Goal: Obtain resource: Download file/media

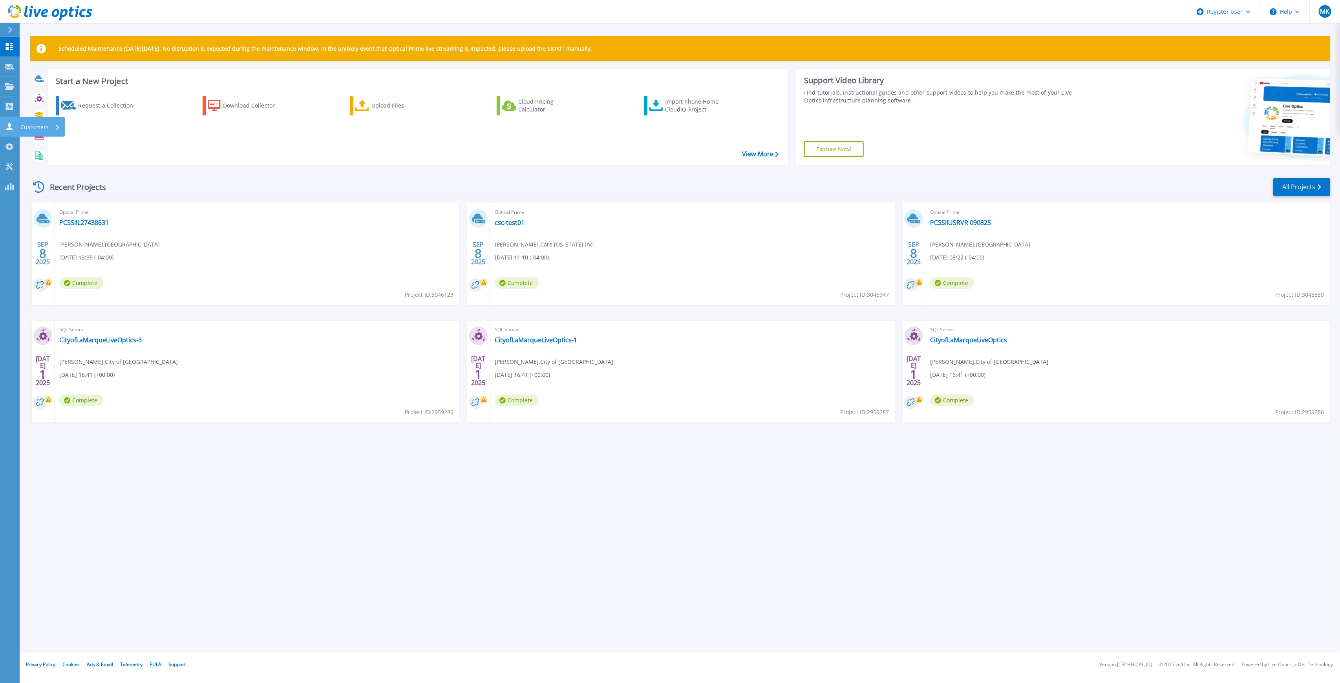
click at [10, 126] on icon at bounding box center [9, 126] width 6 height 7
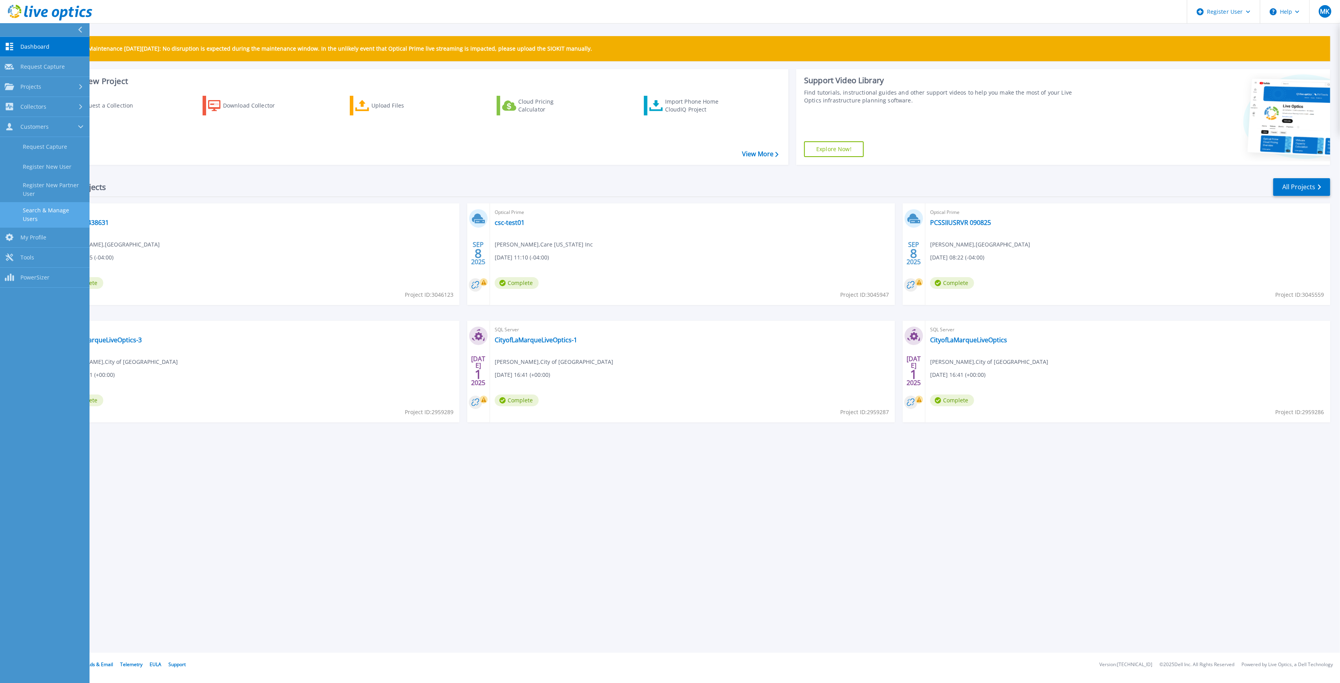
click at [49, 207] on link "Search & Manage Users" at bounding box center [45, 214] width 90 height 25
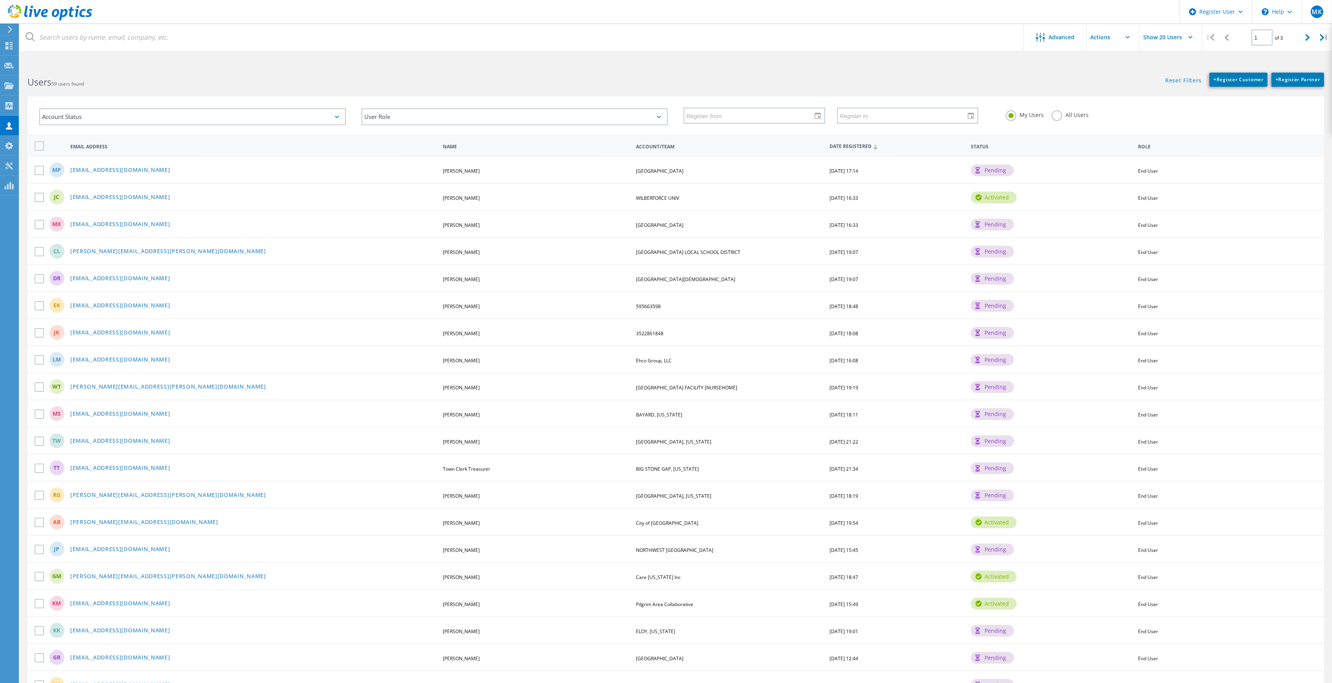
click at [1052, 118] on div "All Users" at bounding box center [1070, 115] width 37 height 11
click at [1053, 118] on label "All Users" at bounding box center [1070, 113] width 37 height 7
click at [0, 0] on input "All Users" at bounding box center [0, 0] width 0 height 0
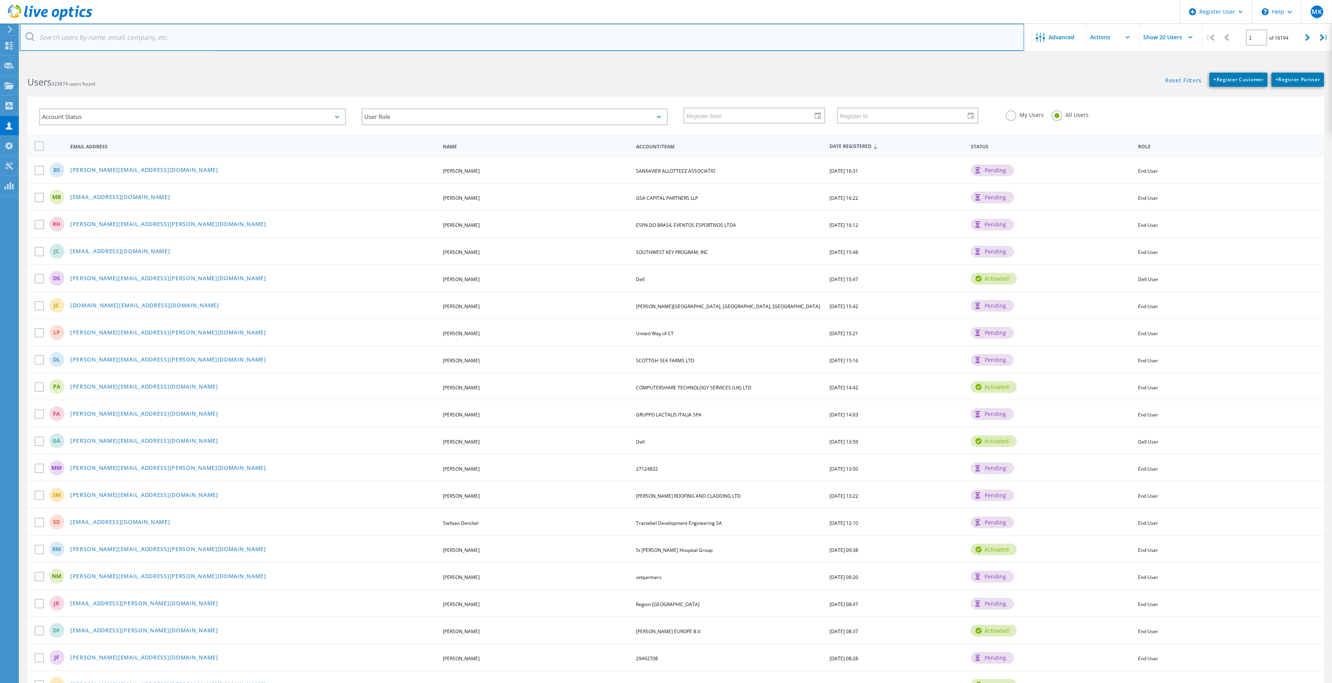
click at [177, 33] on input "text" at bounding box center [522, 37] width 1005 height 27
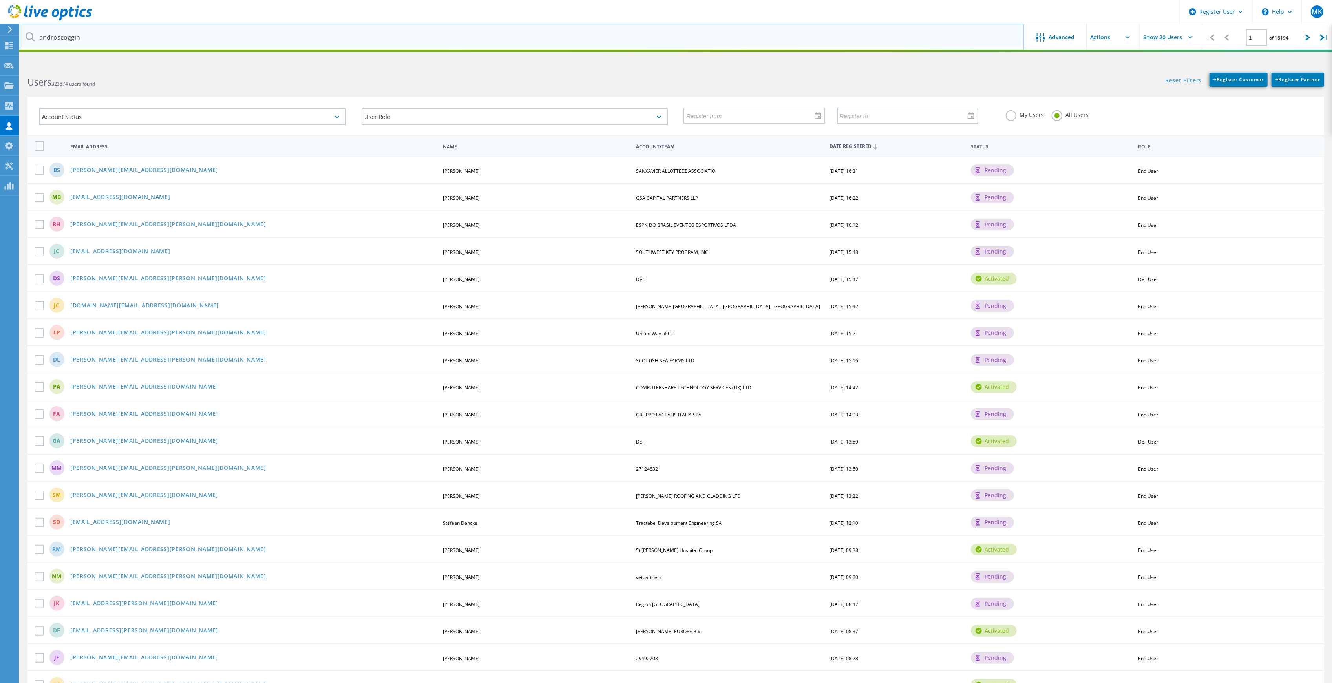
type input "androscoggin"
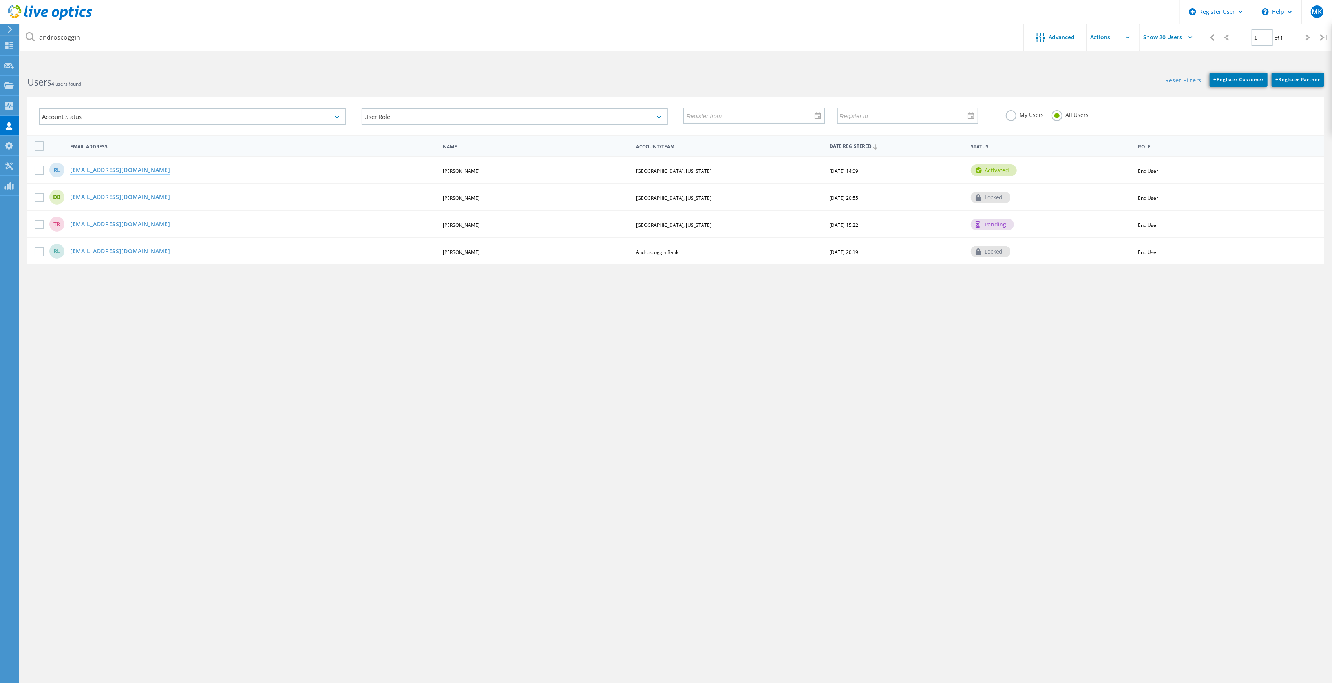
click at [160, 170] on link "[EMAIL_ADDRESS][DOMAIN_NAME]" at bounding box center [120, 170] width 100 height 7
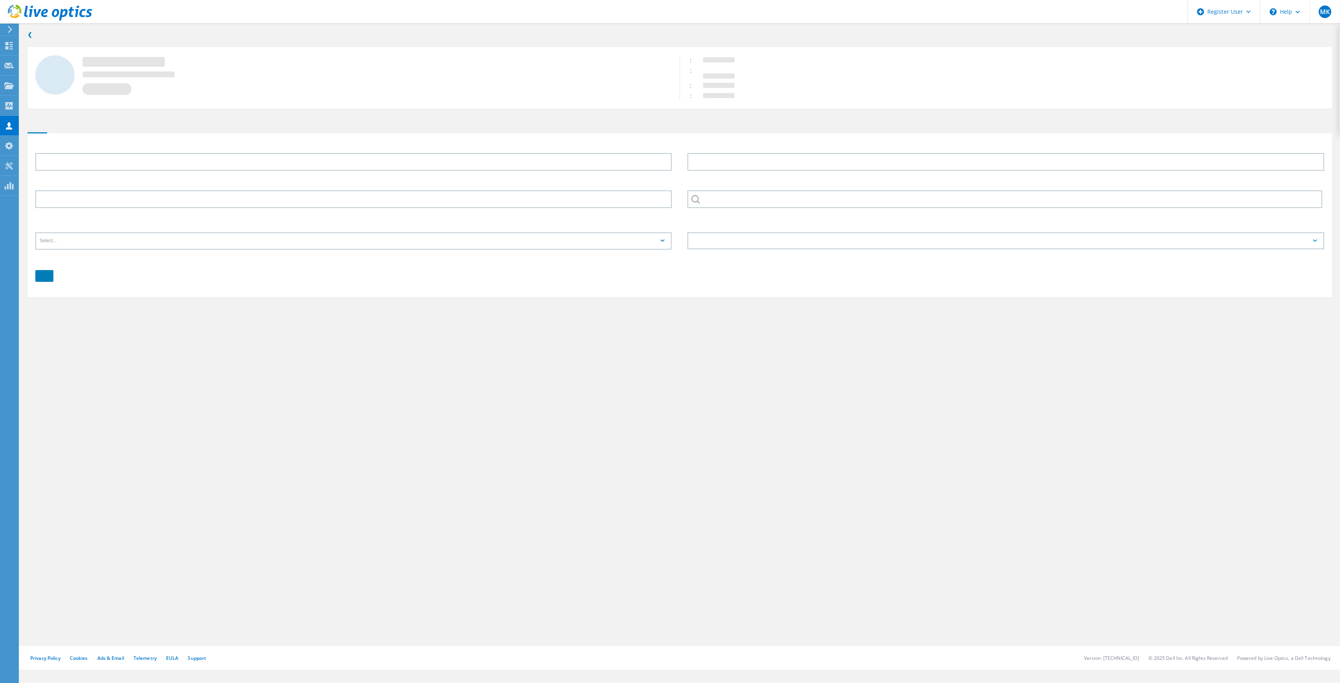
type input "Robert"
type input "Levesque"
type input "[GEOGRAPHIC_DATA], [US_STATE]"
type input "English"
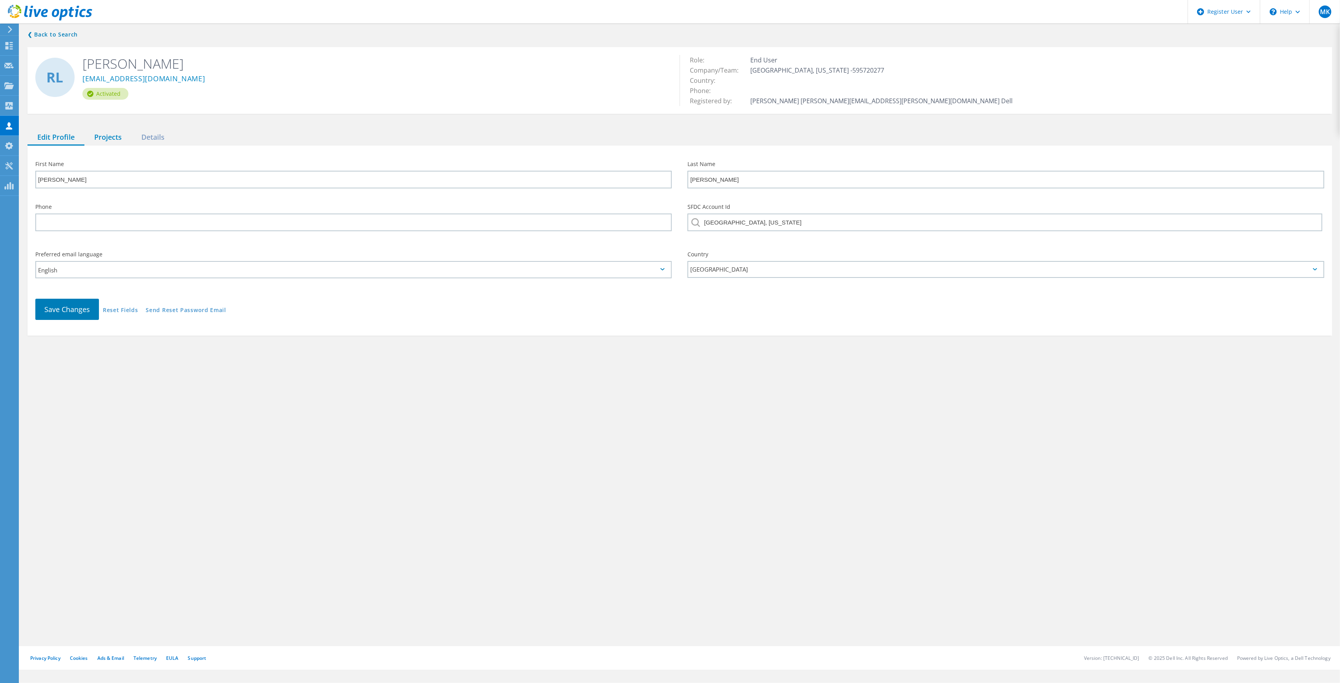
click at [150, 140] on div "Details" at bounding box center [153, 138] width 43 height 16
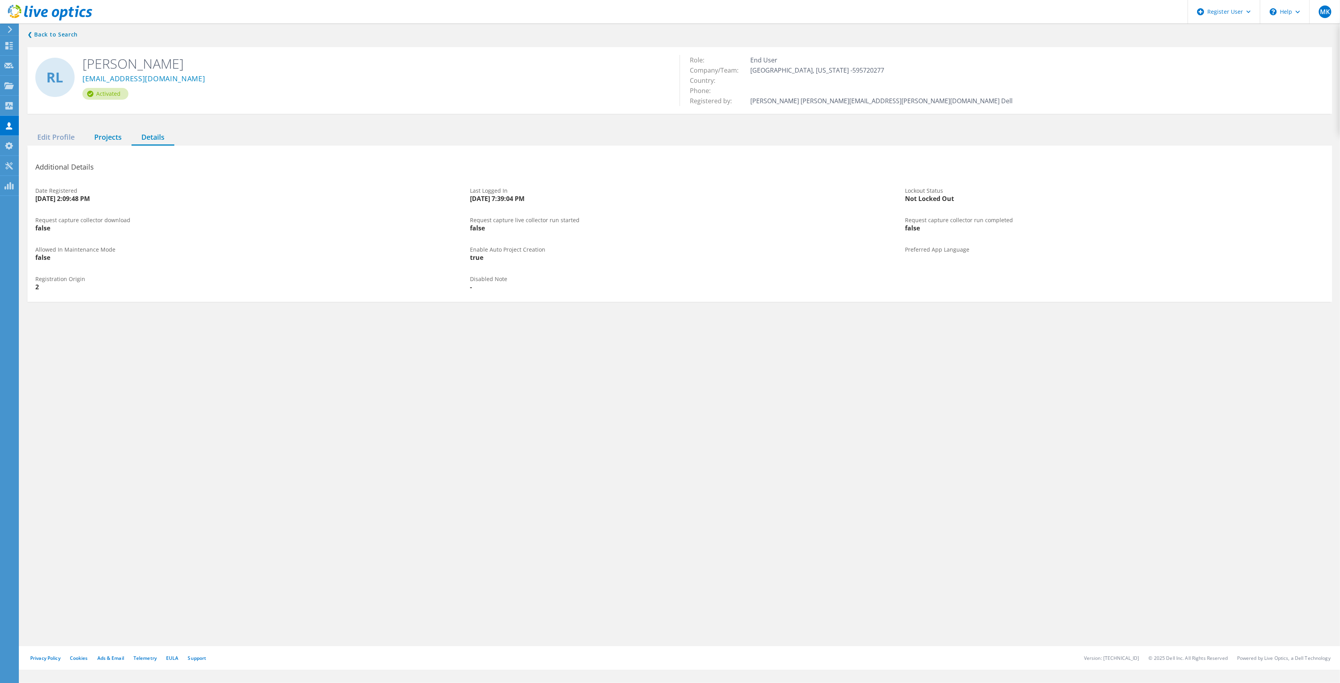
click at [97, 139] on div "Projects" at bounding box center [107, 138] width 47 height 16
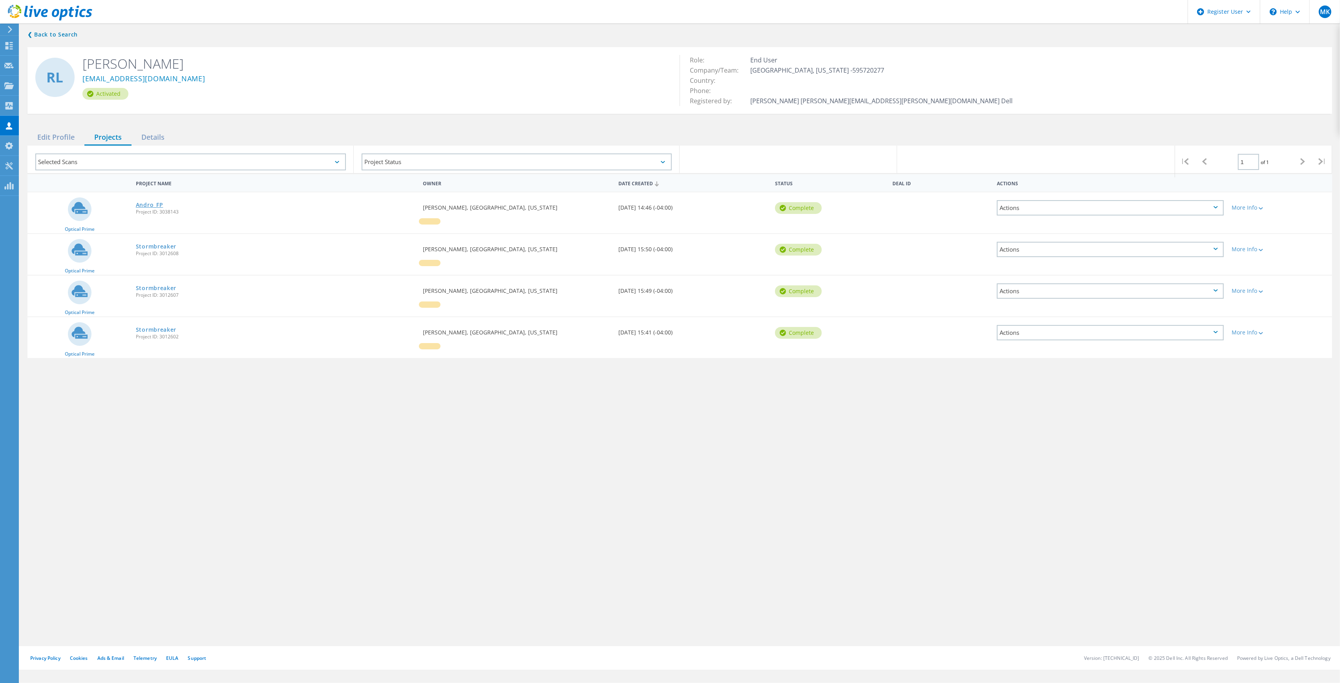
click at [154, 205] on link "Andro_FP" at bounding box center [149, 204] width 27 height 5
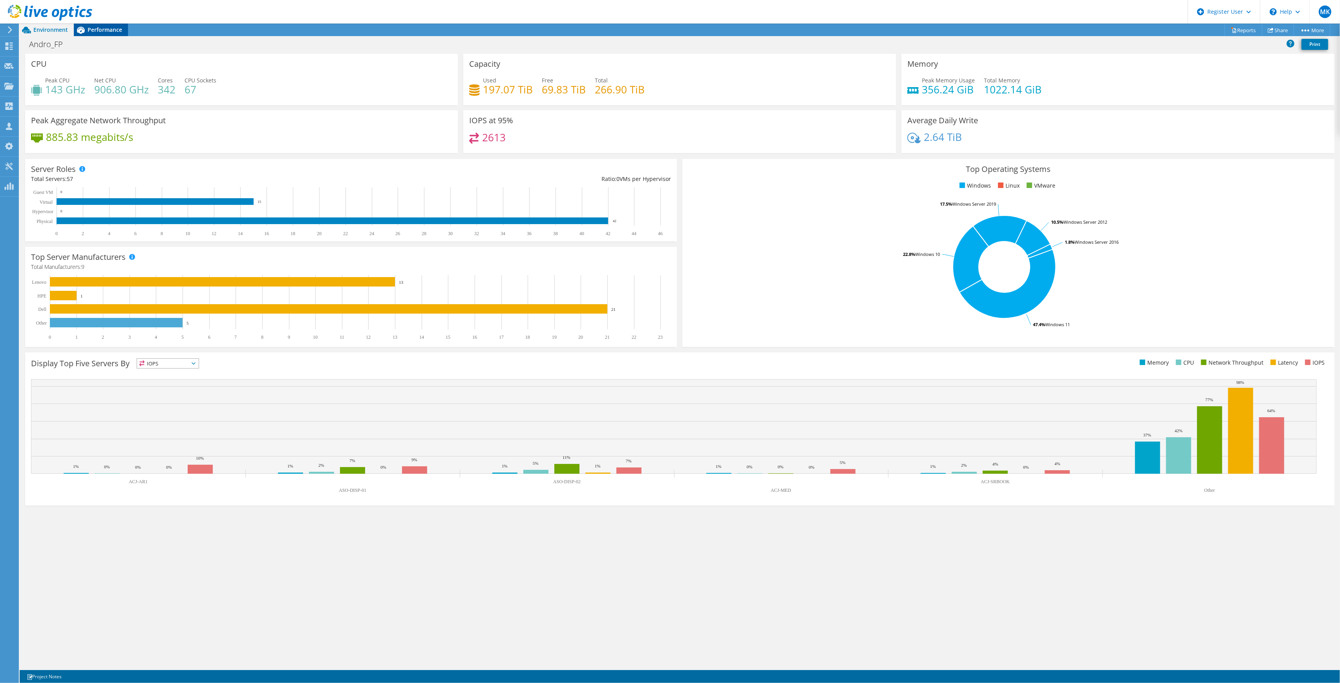
click at [109, 31] on span "Performance" at bounding box center [105, 29] width 35 height 7
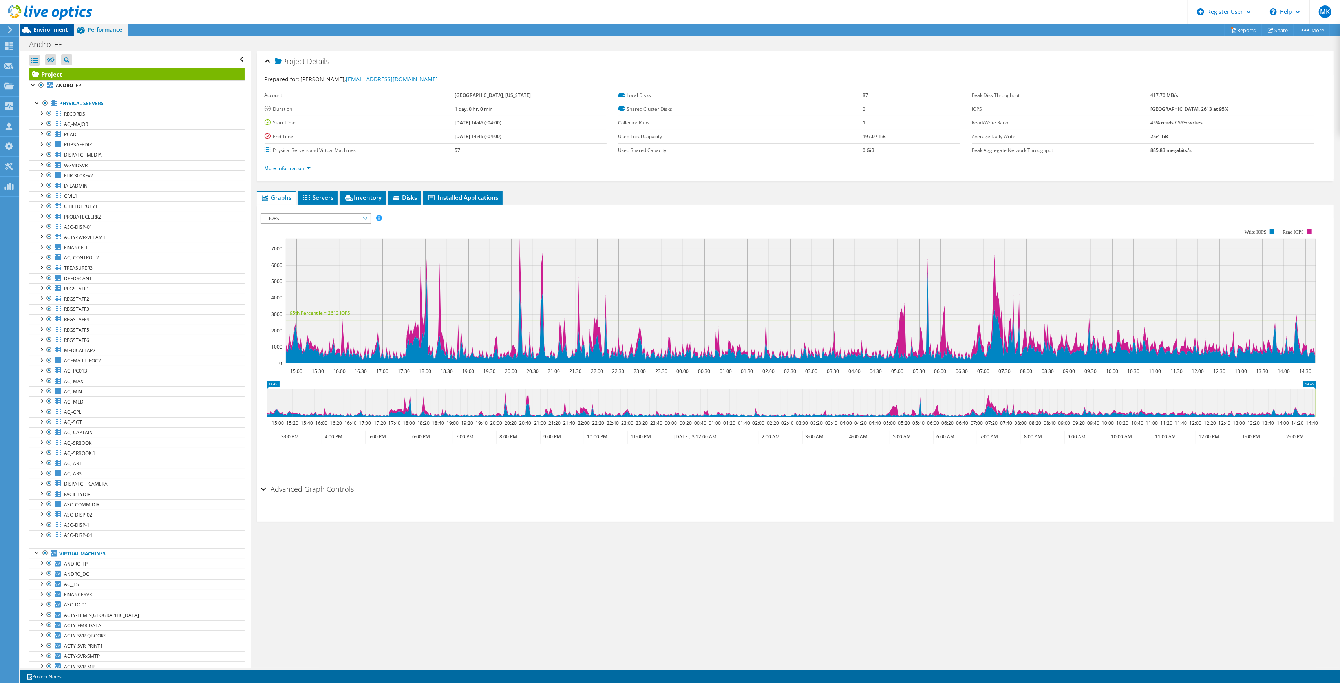
click at [60, 27] on span "Environment" at bounding box center [50, 29] width 35 height 7
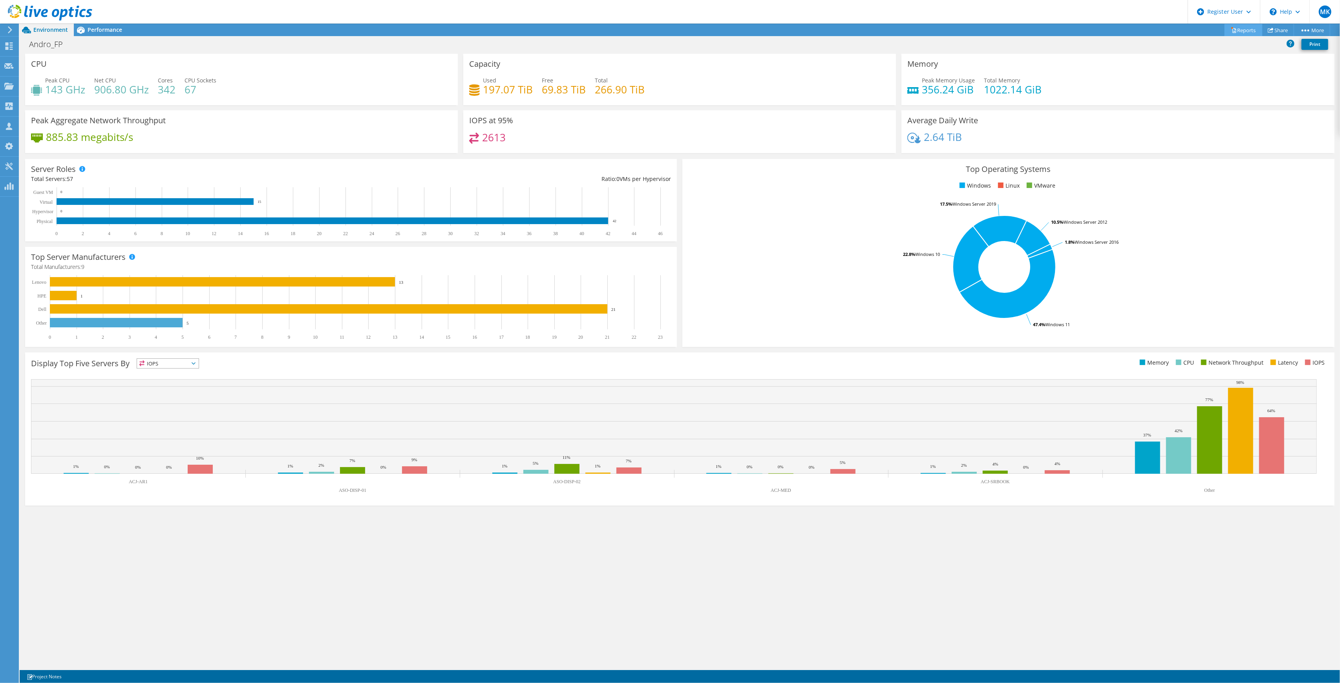
click at [1225, 27] on link "Reports" at bounding box center [1244, 30] width 38 height 12
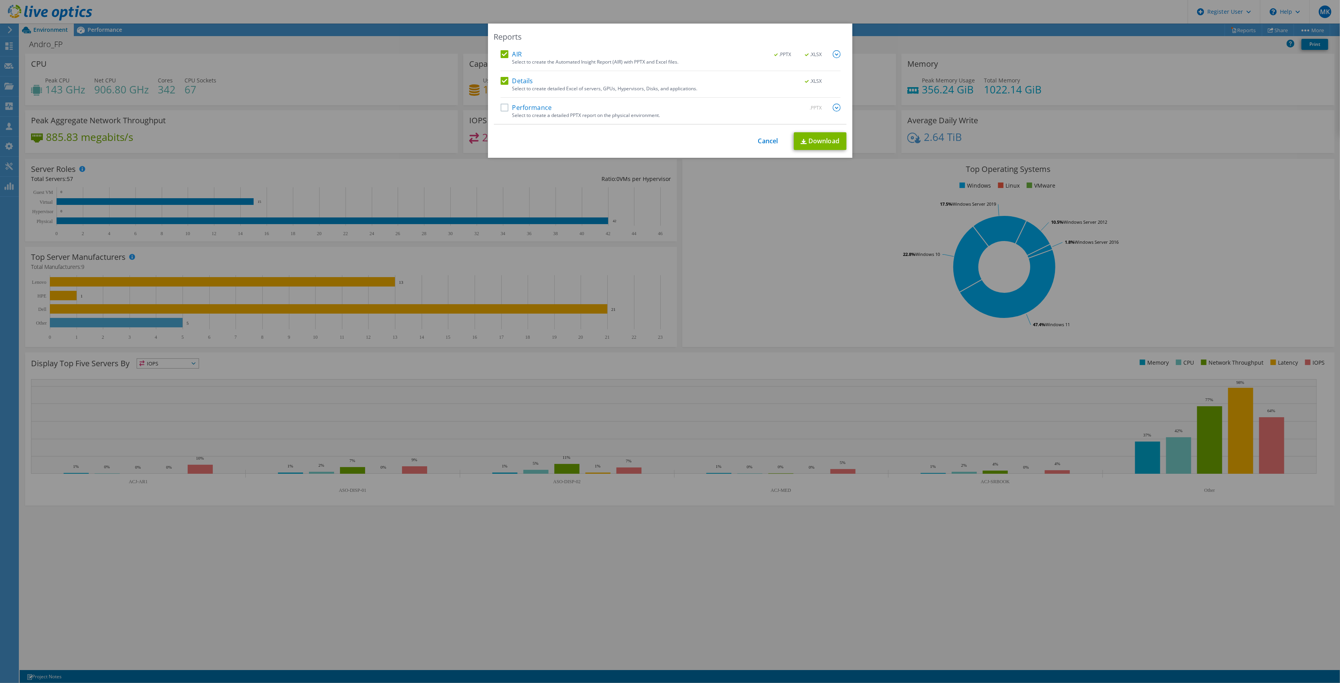
click at [506, 77] on label "Details" at bounding box center [517, 81] width 33 height 8
click at [0, 0] on input "Details" at bounding box center [0, 0] width 0 height 0
click at [501, 58] on div "AIR .PPTX .XLSX" at bounding box center [671, 54] width 340 height 9
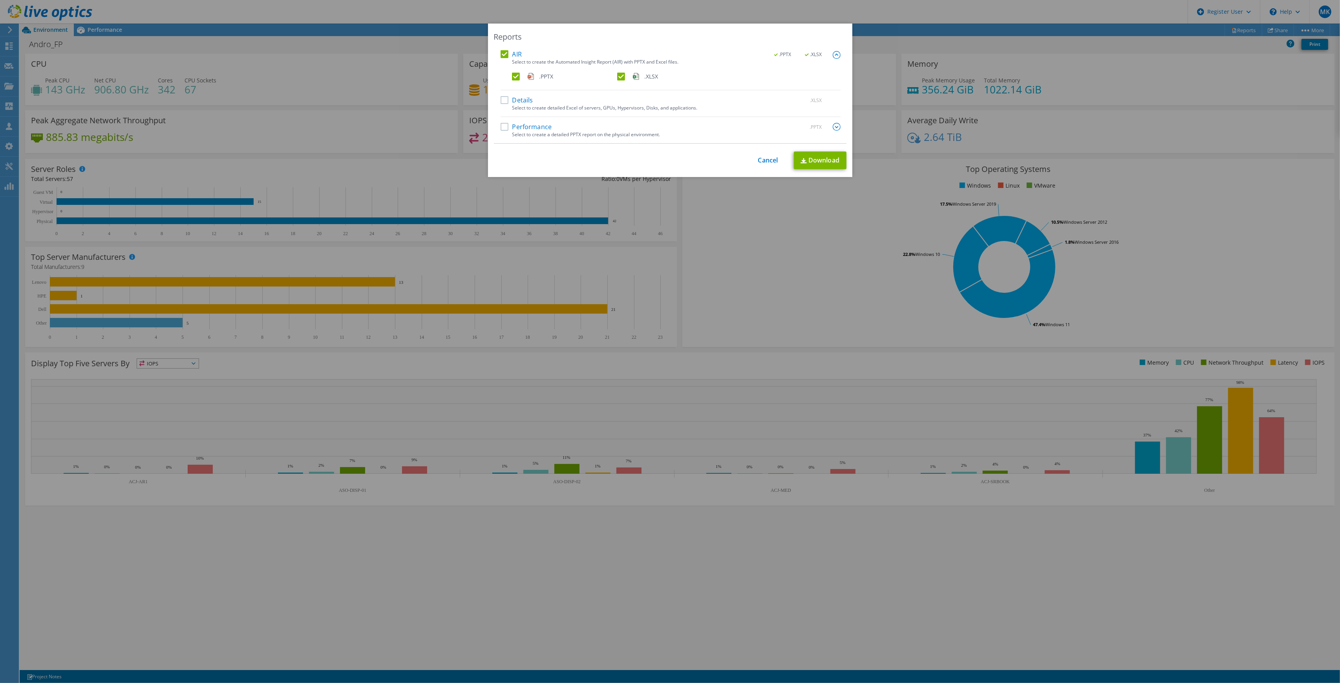
drag, startPoint x: 506, startPoint y: 51, endPoint x: 506, endPoint y: 55, distance: 4.3
click at [506, 51] on label "AIR" at bounding box center [511, 54] width 21 height 8
click at [0, 0] on input "AIR" at bounding box center [0, 0] width 0 height 0
click at [505, 126] on label "Performance" at bounding box center [526, 127] width 51 height 8
click at [0, 0] on input "Performance" at bounding box center [0, 0] width 0 height 0
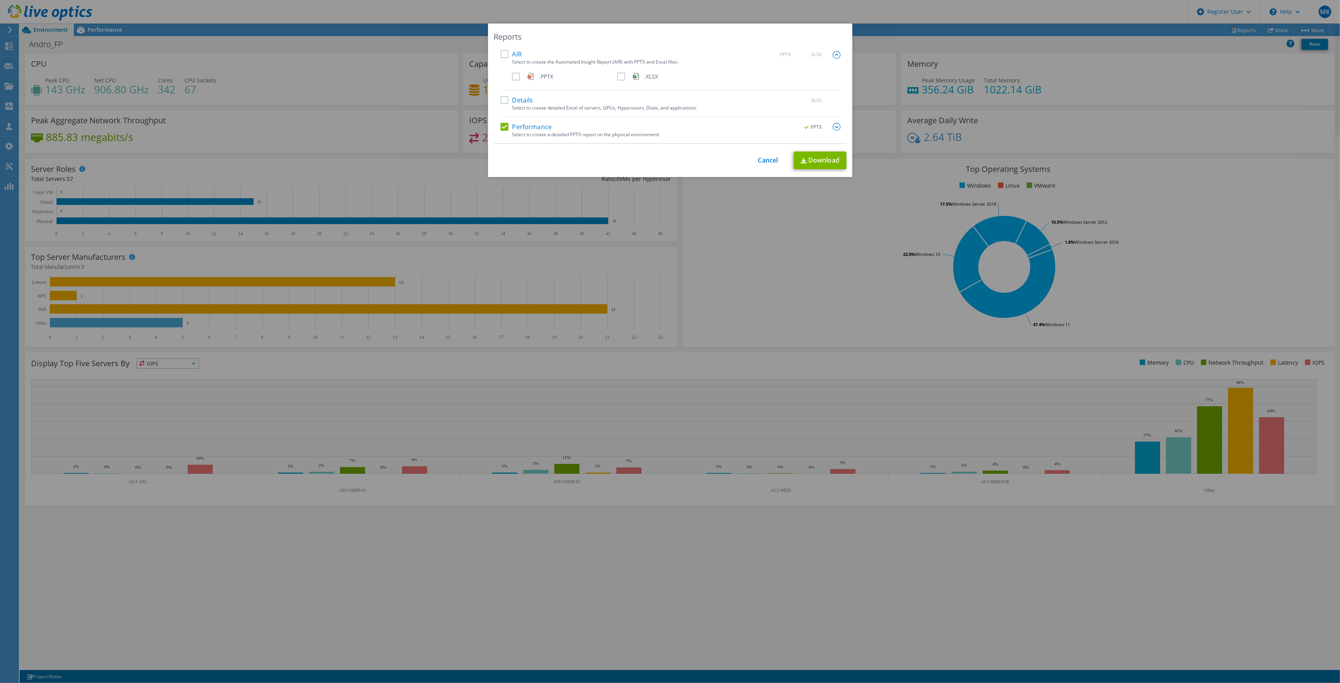
click at [514, 73] on label ".PPTX" at bounding box center [564, 77] width 104 height 8
click at [0, 0] on input ".PPTX" at bounding box center [0, 0] width 0 height 0
click at [809, 159] on link "Download" at bounding box center [820, 161] width 53 height 18
